Goal: Information Seeking & Learning: Learn about a topic

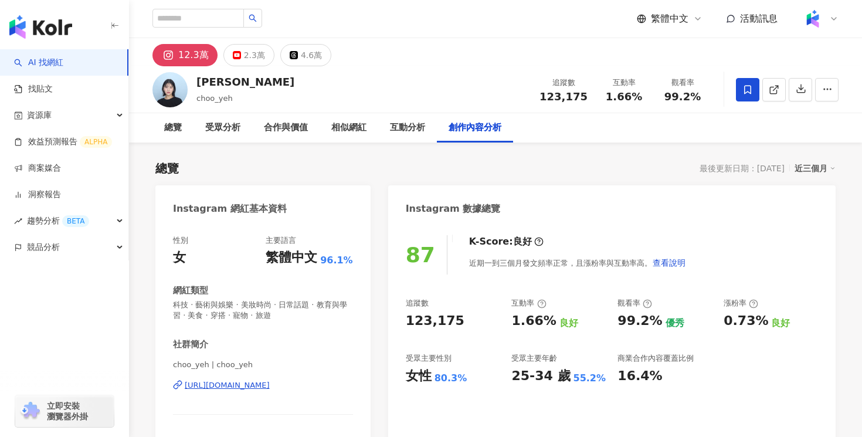
click at [55, 29] on img "button" at bounding box center [40, 26] width 63 height 23
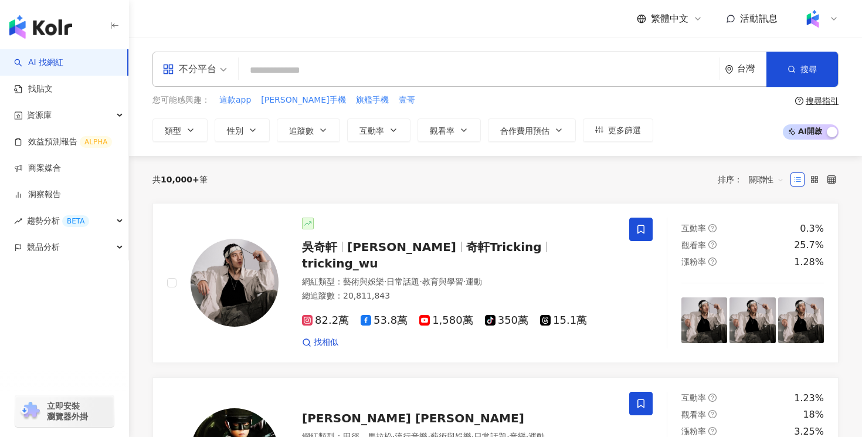
click at [207, 70] on div "不分平台" at bounding box center [189, 69] width 54 height 19
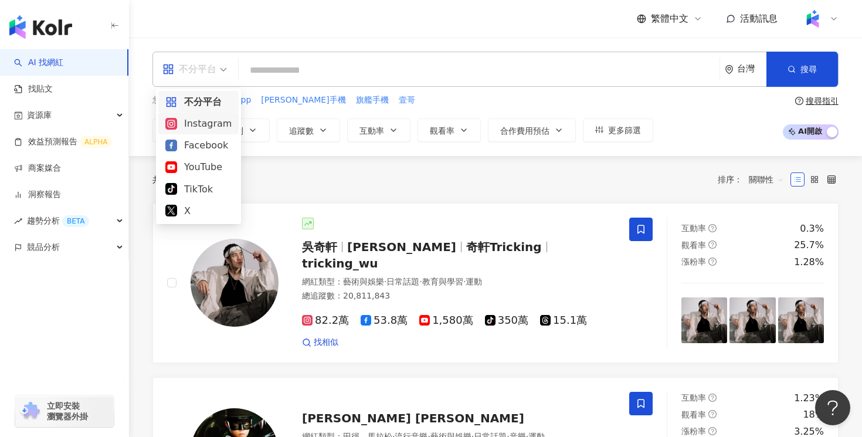
click at [199, 127] on div "Instagram" at bounding box center [198, 123] width 66 height 15
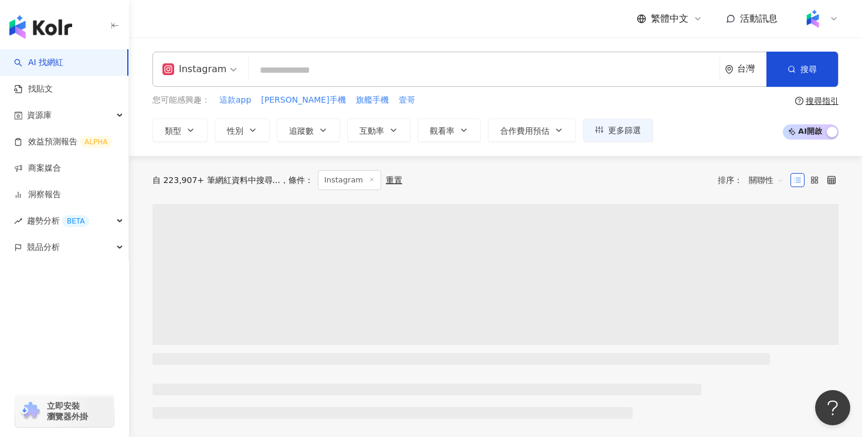
click at [297, 52] on div "ig Instagram 台灣 搜尋" at bounding box center [495, 69] width 686 height 35
click at [292, 67] on input "search" at bounding box center [483, 70] width 461 height 22
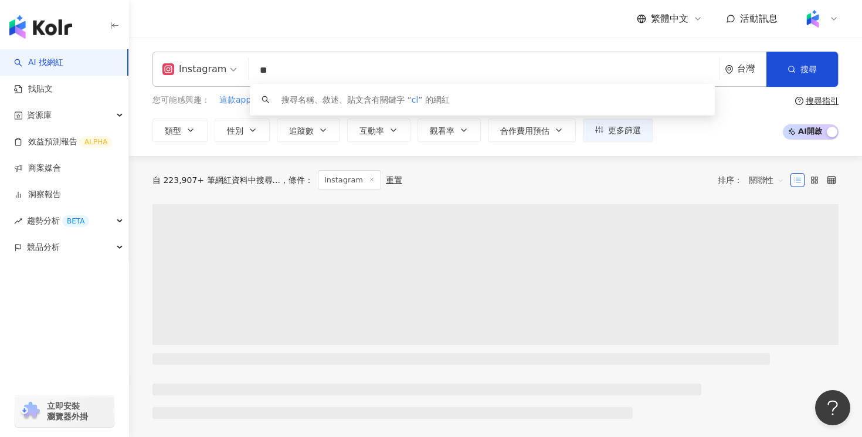
type input "*"
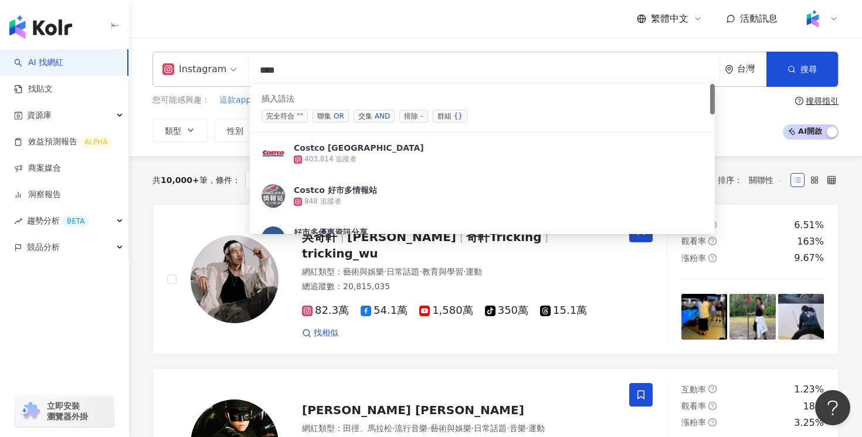
click at [330, 117] on span "聯集 OR" at bounding box center [330, 116] width 36 height 13
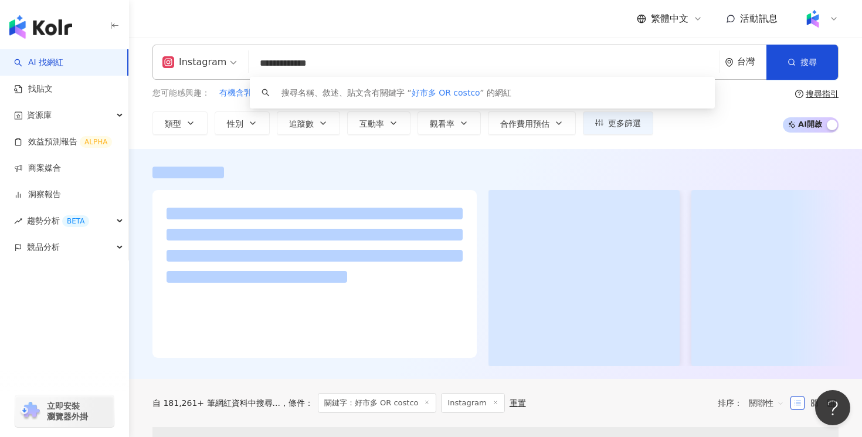
scroll to position [8, 0]
type input "**********"
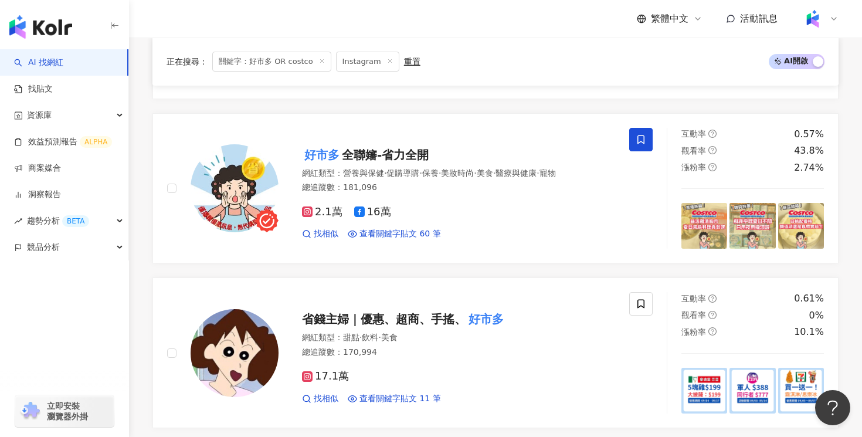
scroll to position [465, 0]
